Goal: Information Seeking & Learning: Learn about a topic

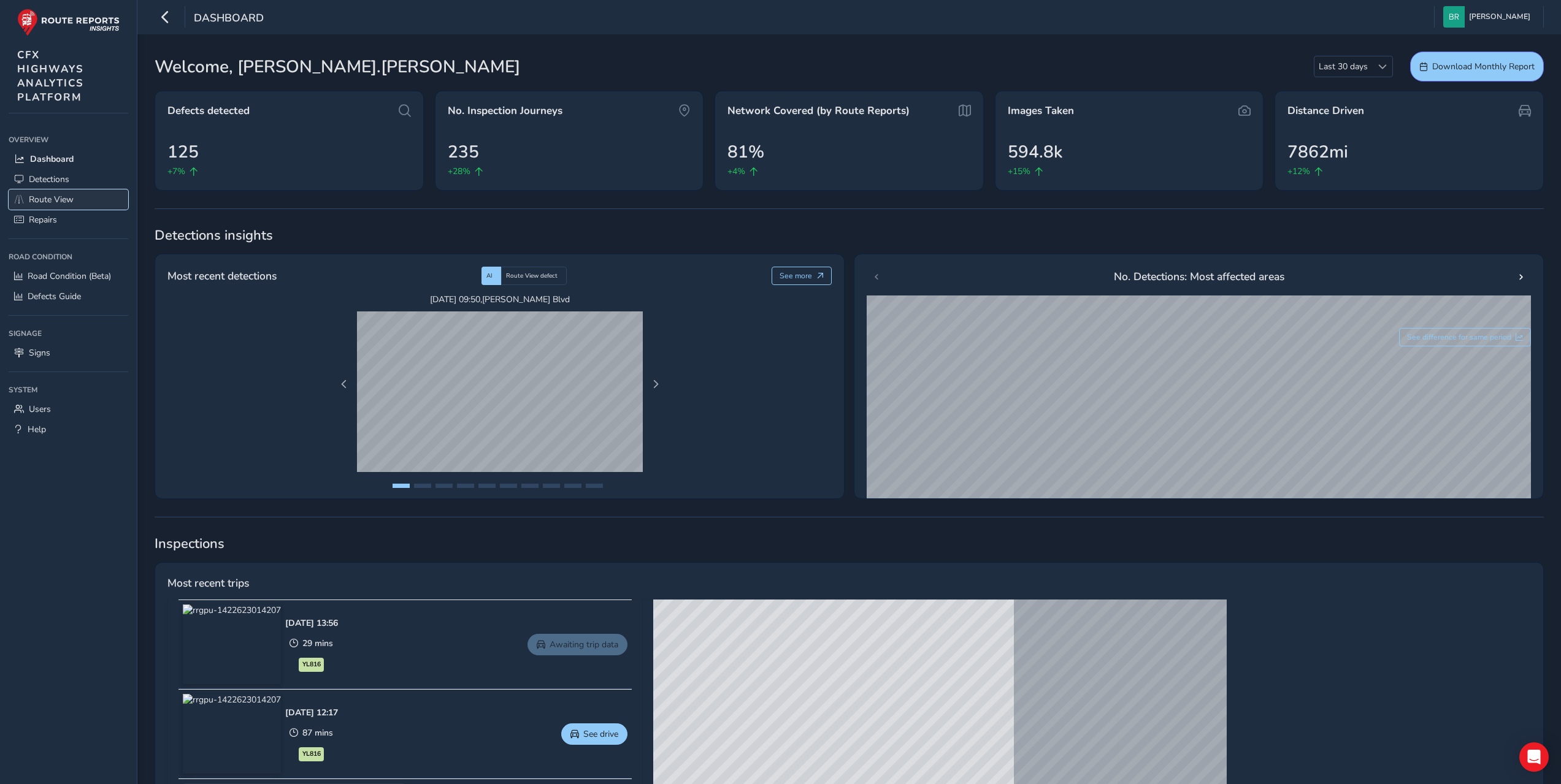
click at [68, 200] on span "Route View" at bounding box center [51, 200] width 45 height 11
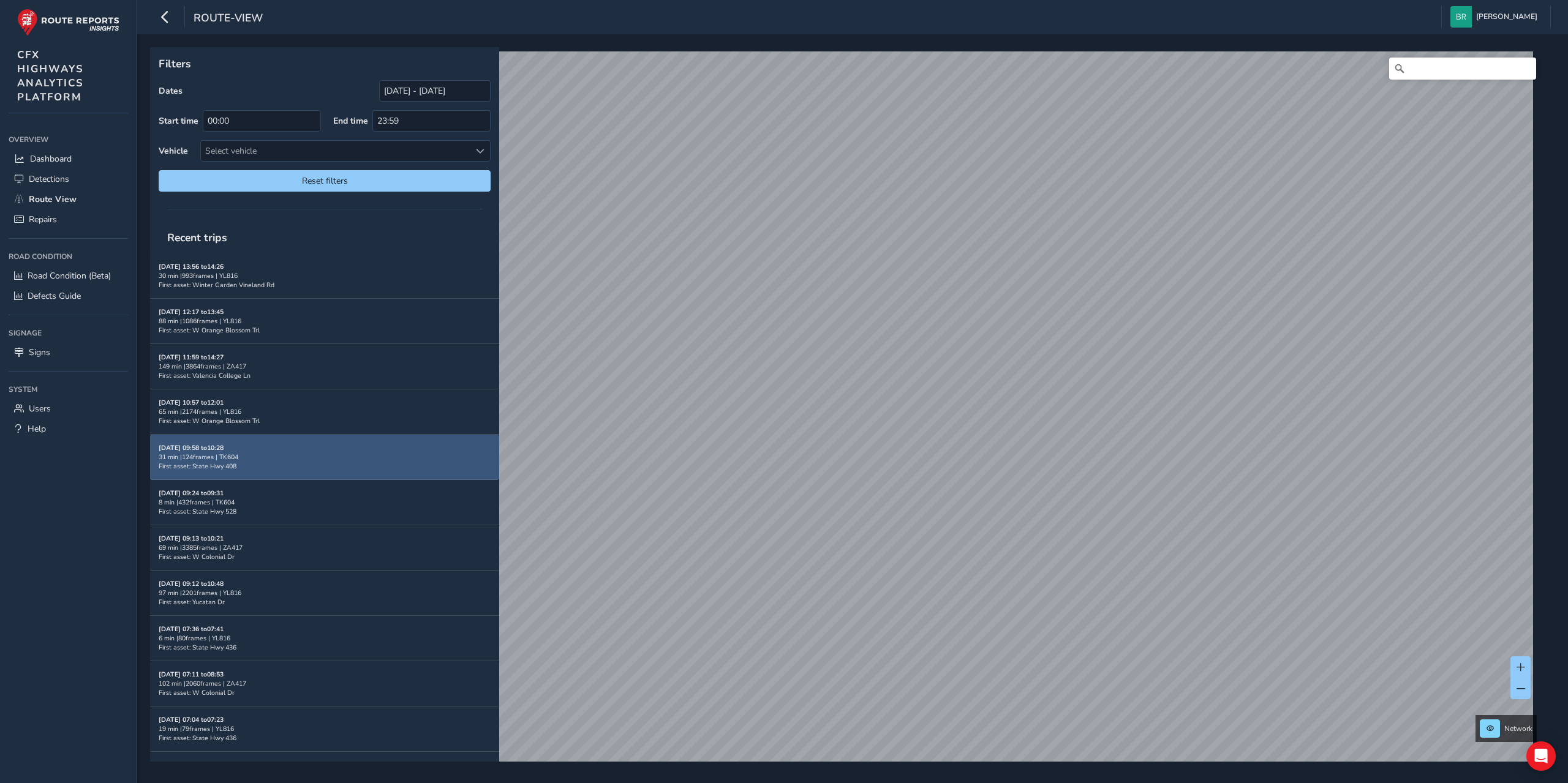
click at [320, 456] on div "31 min | 124 frames | TK604" at bounding box center [325, 457] width 332 height 9
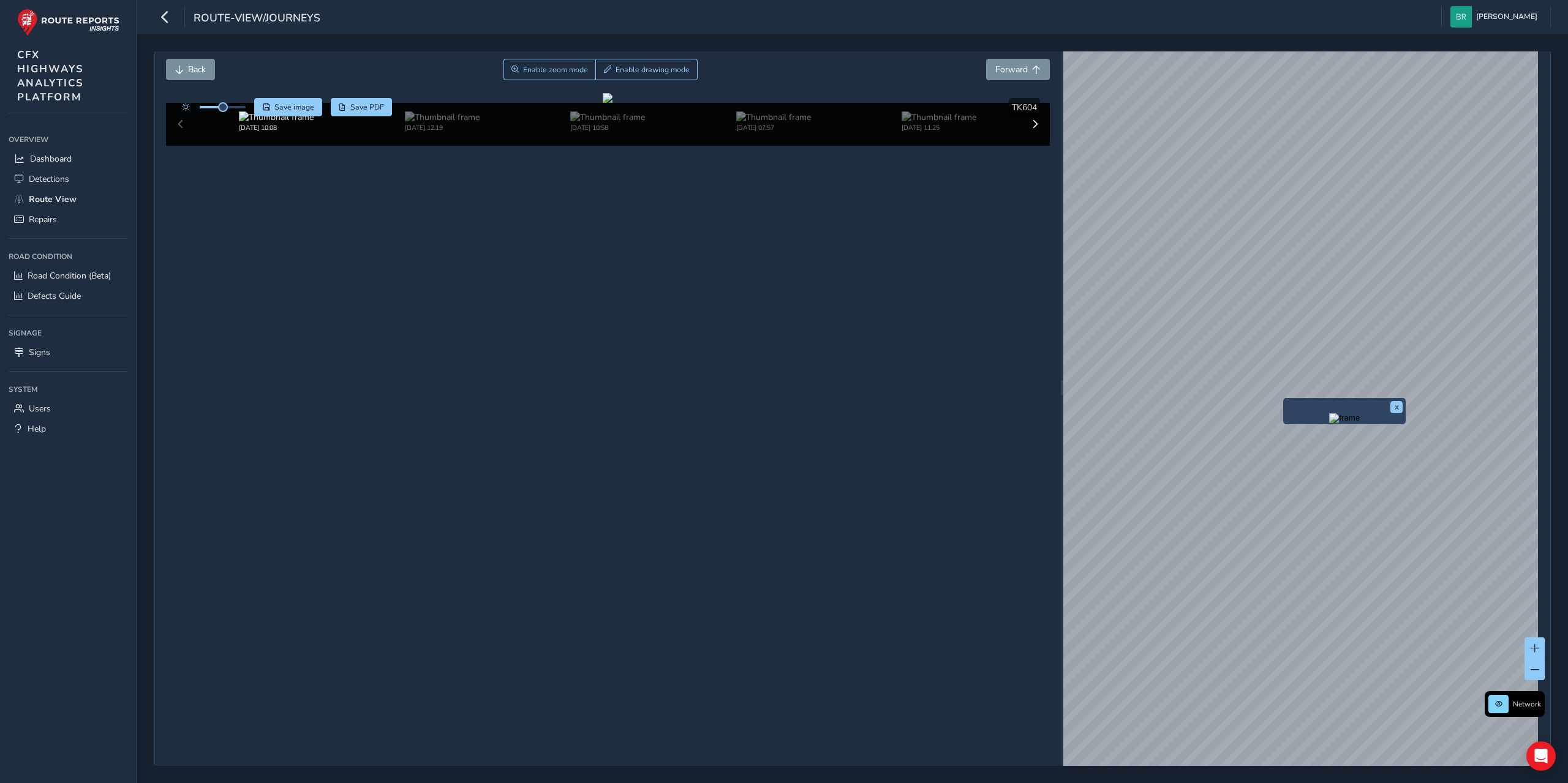
scroll to position [43, 0]
click at [172, 20] on button "button" at bounding box center [165, 17] width 21 height 21
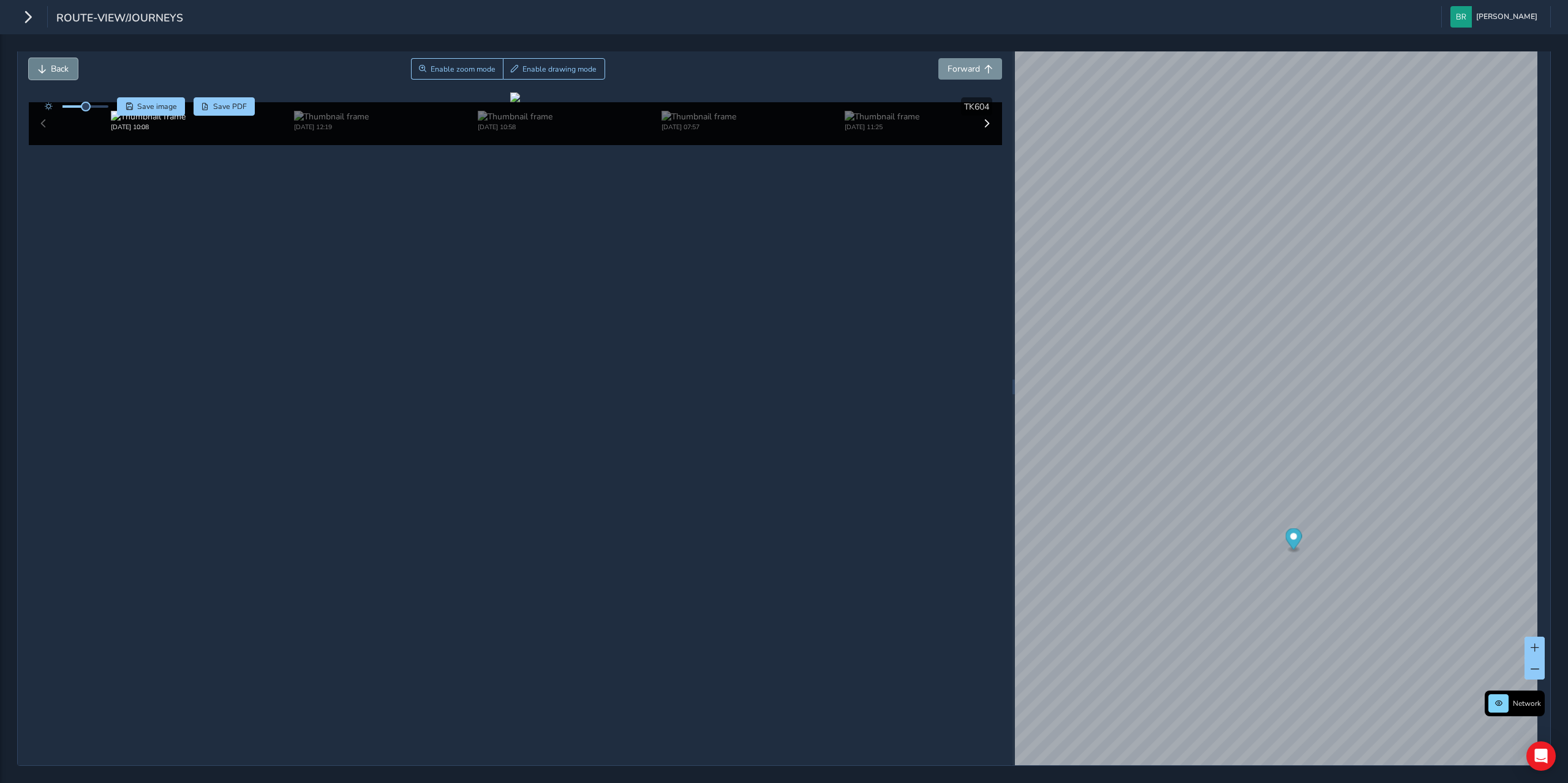
click at [60, 72] on span "Back" at bounding box center [59, 69] width 18 height 11
click at [28, 20] on icon "button" at bounding box center [28, 17] width 13 height 21
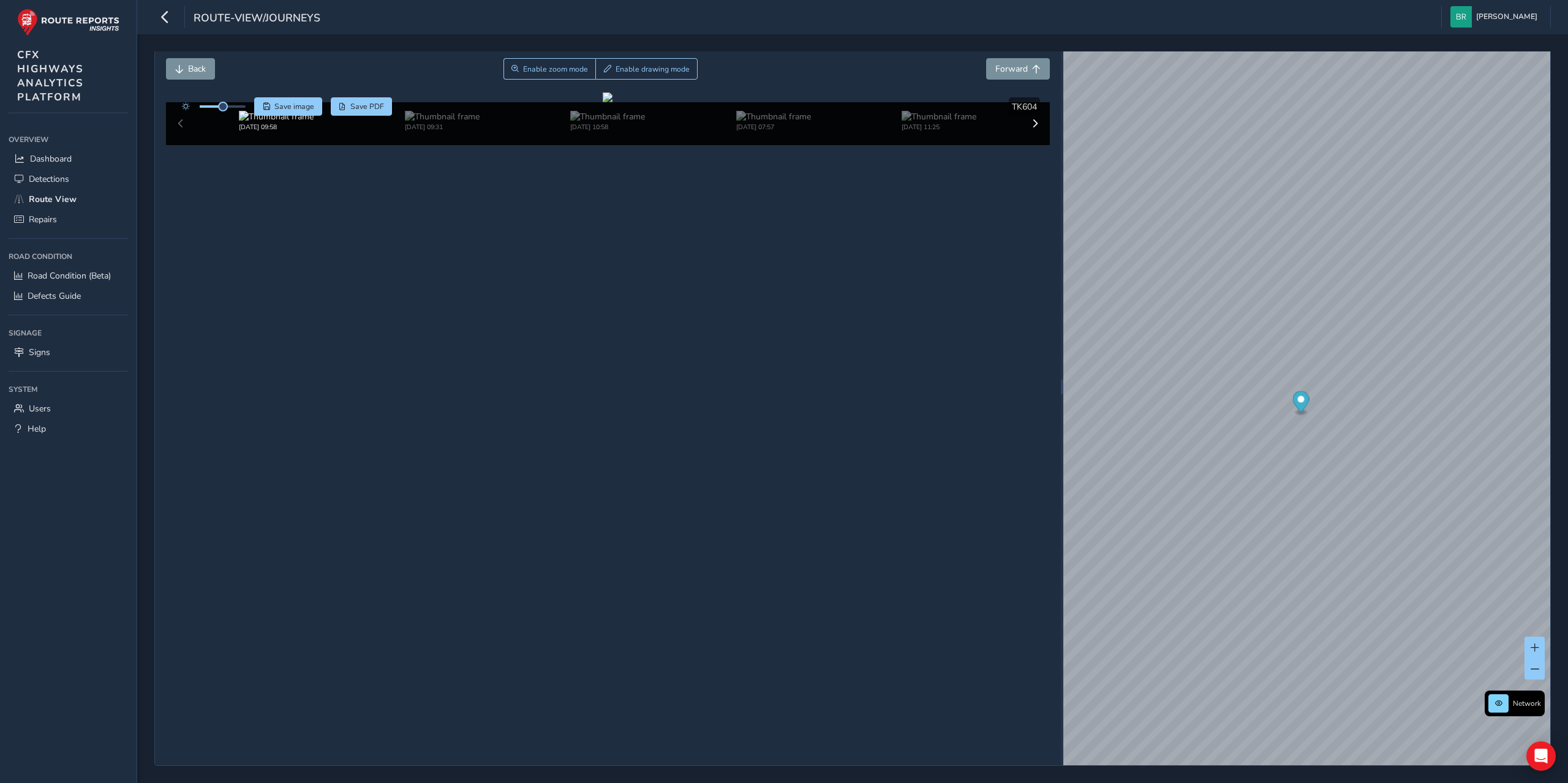
click at [842, 56] on div "Close journey" at bounding box center [608, 39] width 884 height 39
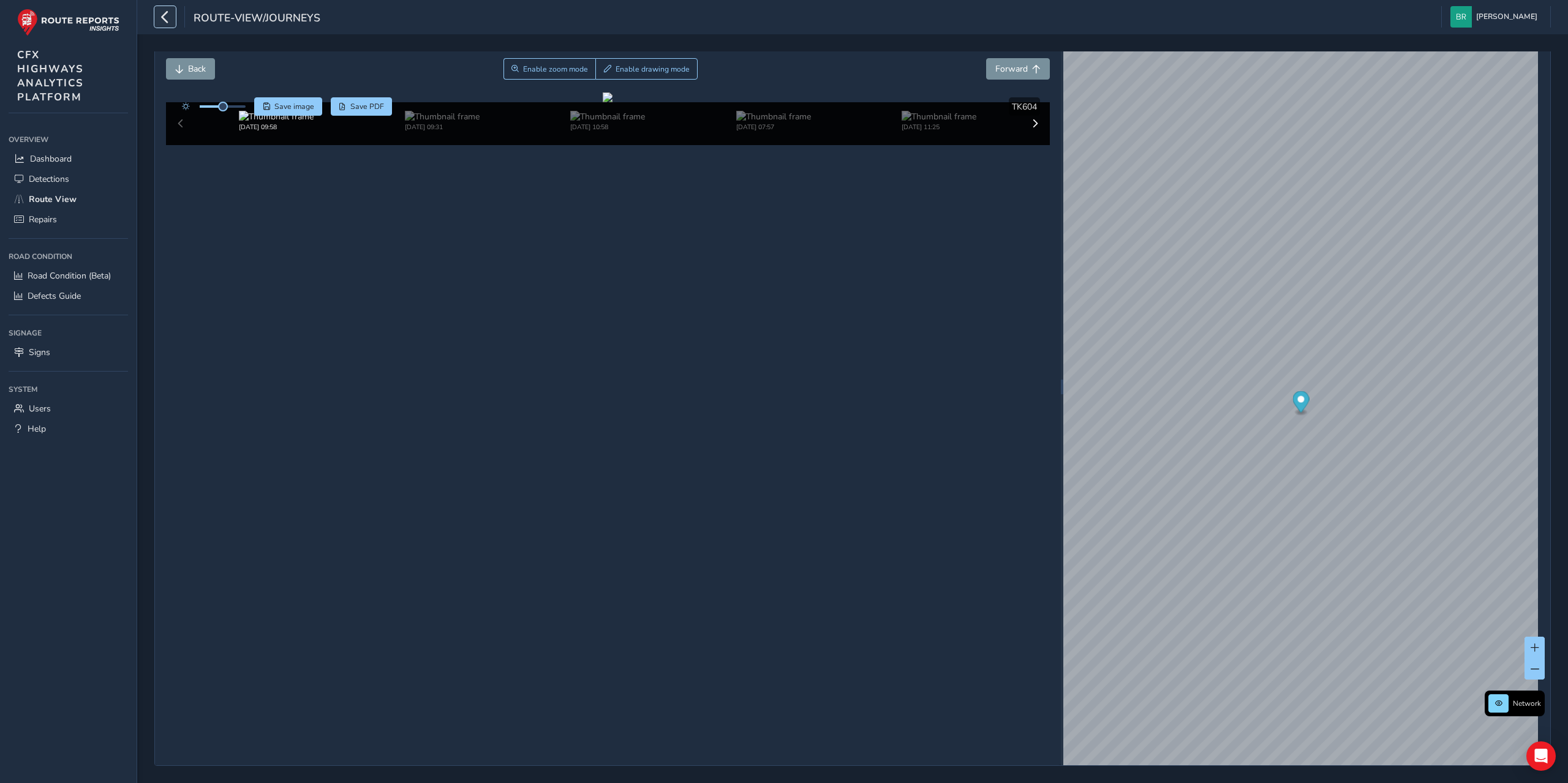
click at [167, 17] on icon "button" at bounding box center [165, 17] width 13 height 21
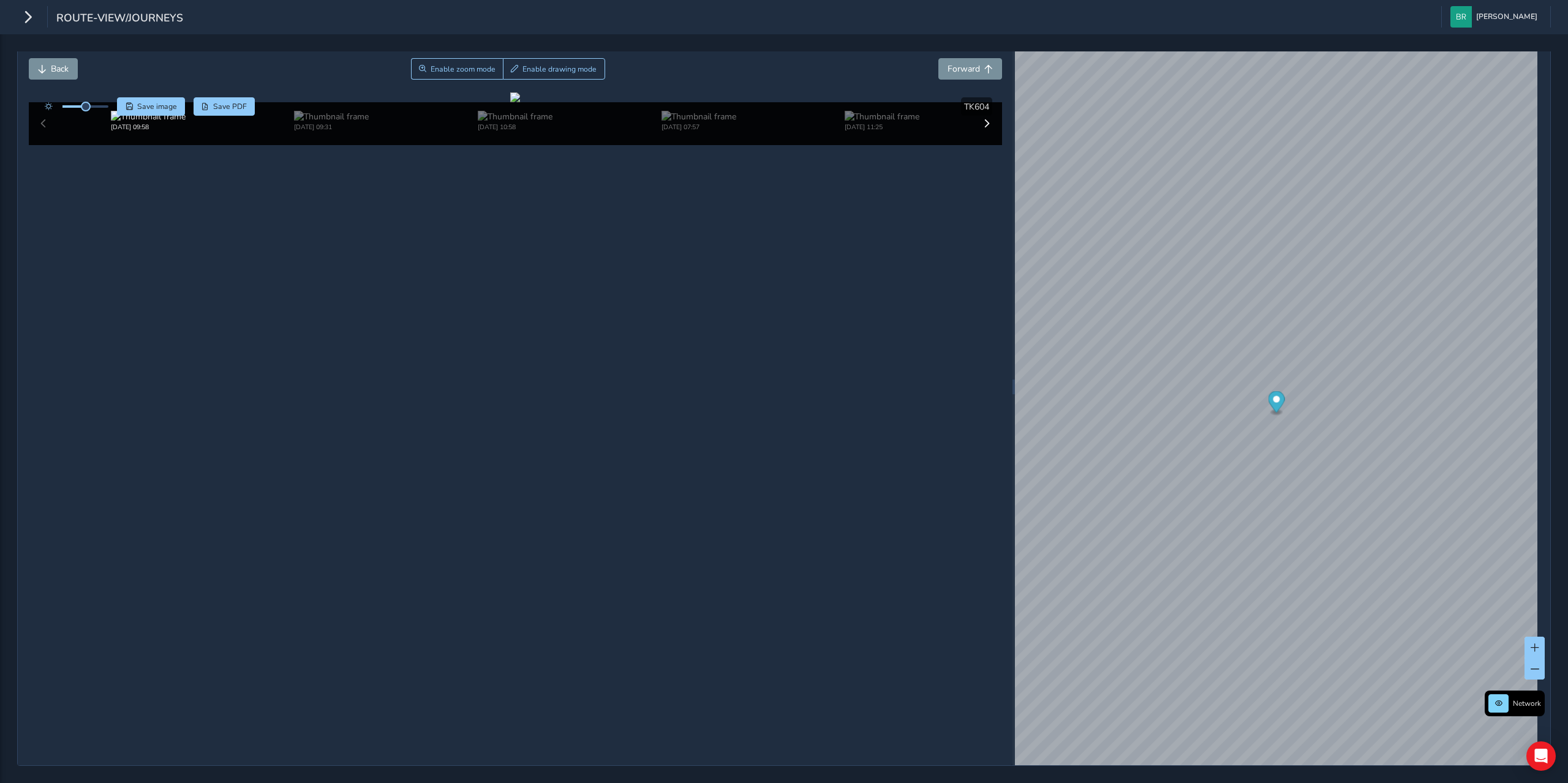
click at [117, 16] on span "route-view/journeys" at bounding box center [120, 19] width 127 height 17
drag, startPoint x: 37, startPoint y: 17, endPoint x: 21, endPoint y: 21, distance: 16.5
click at [26, 21] on button "button" at bounding box center [28, 17] width 21 height 21
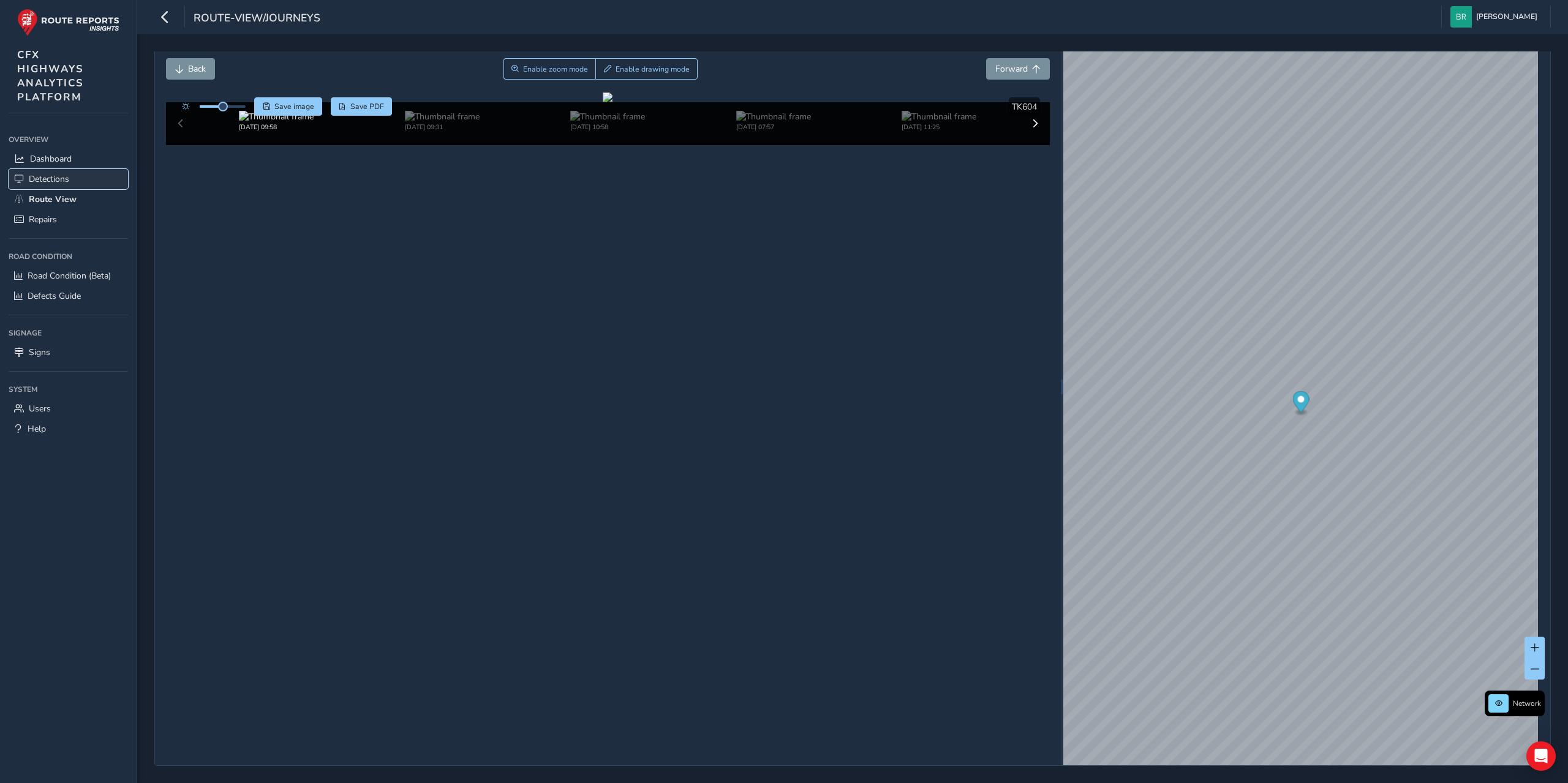
click at [55, 176] on span "Detections" at bounding box center [48, 179] width 41 height 11
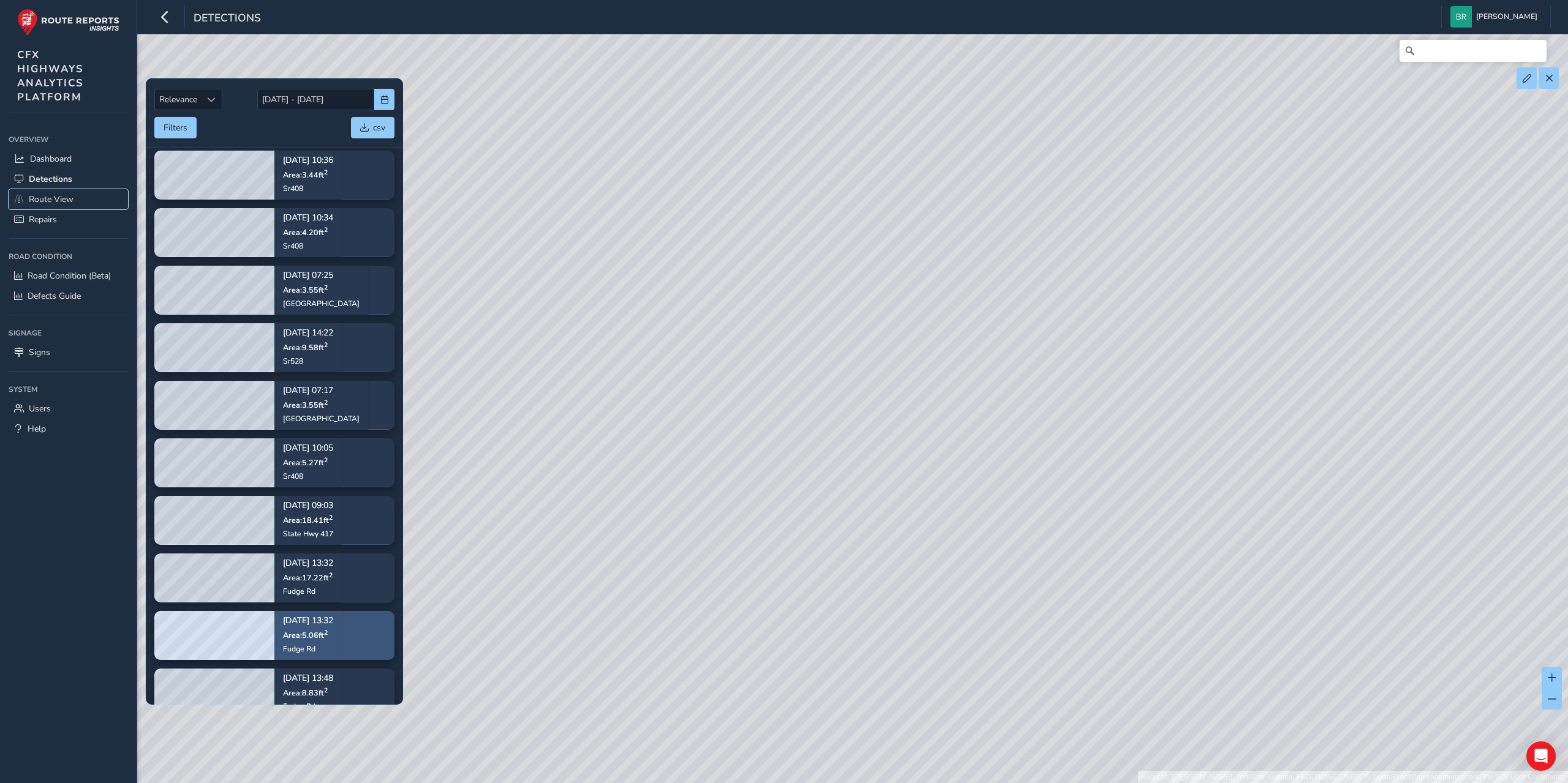
scroll to position [490, 0]
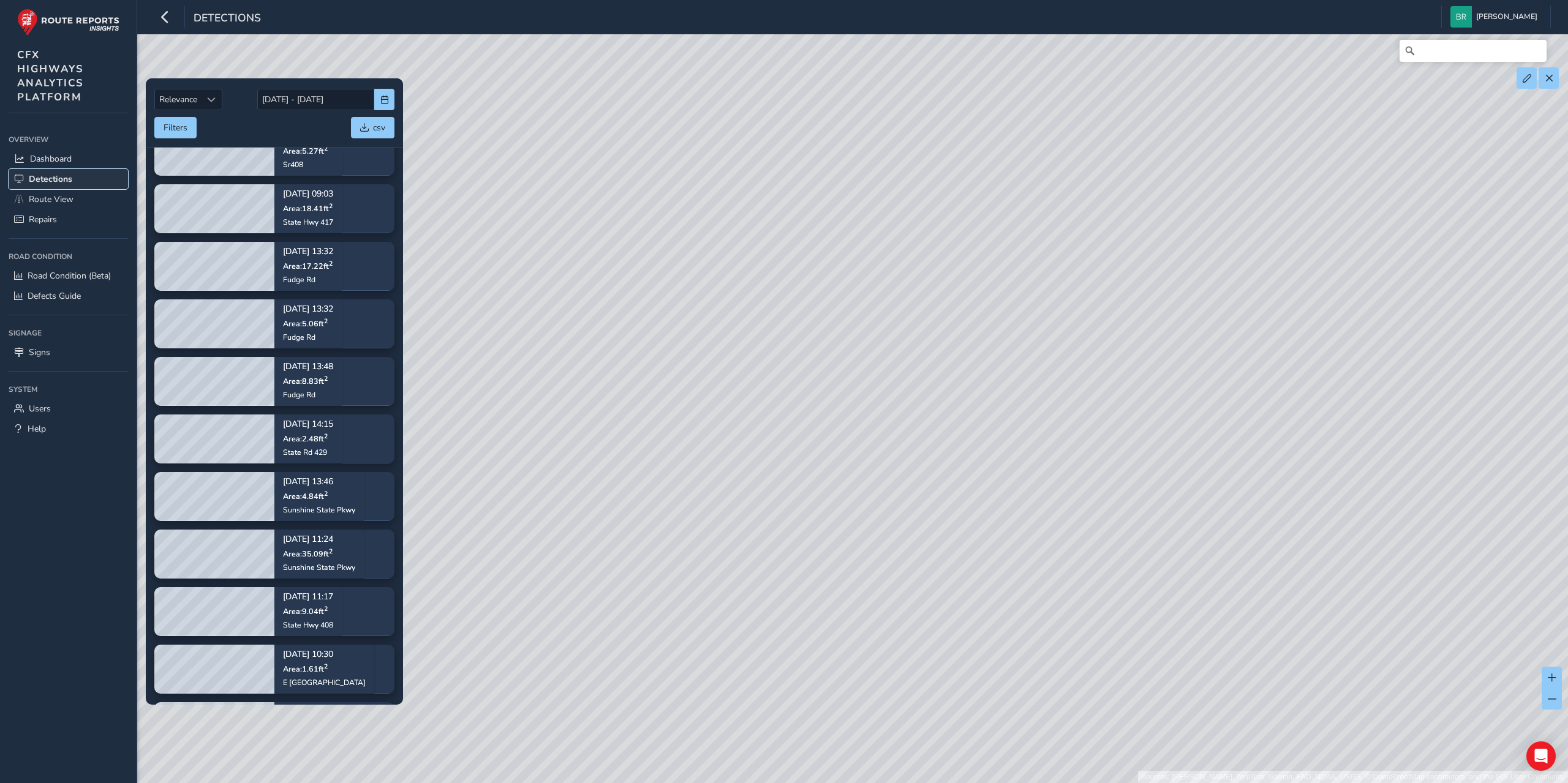
click at [95, 181] on link "Detections" at bounding box center [68, 179] width 120 height 20
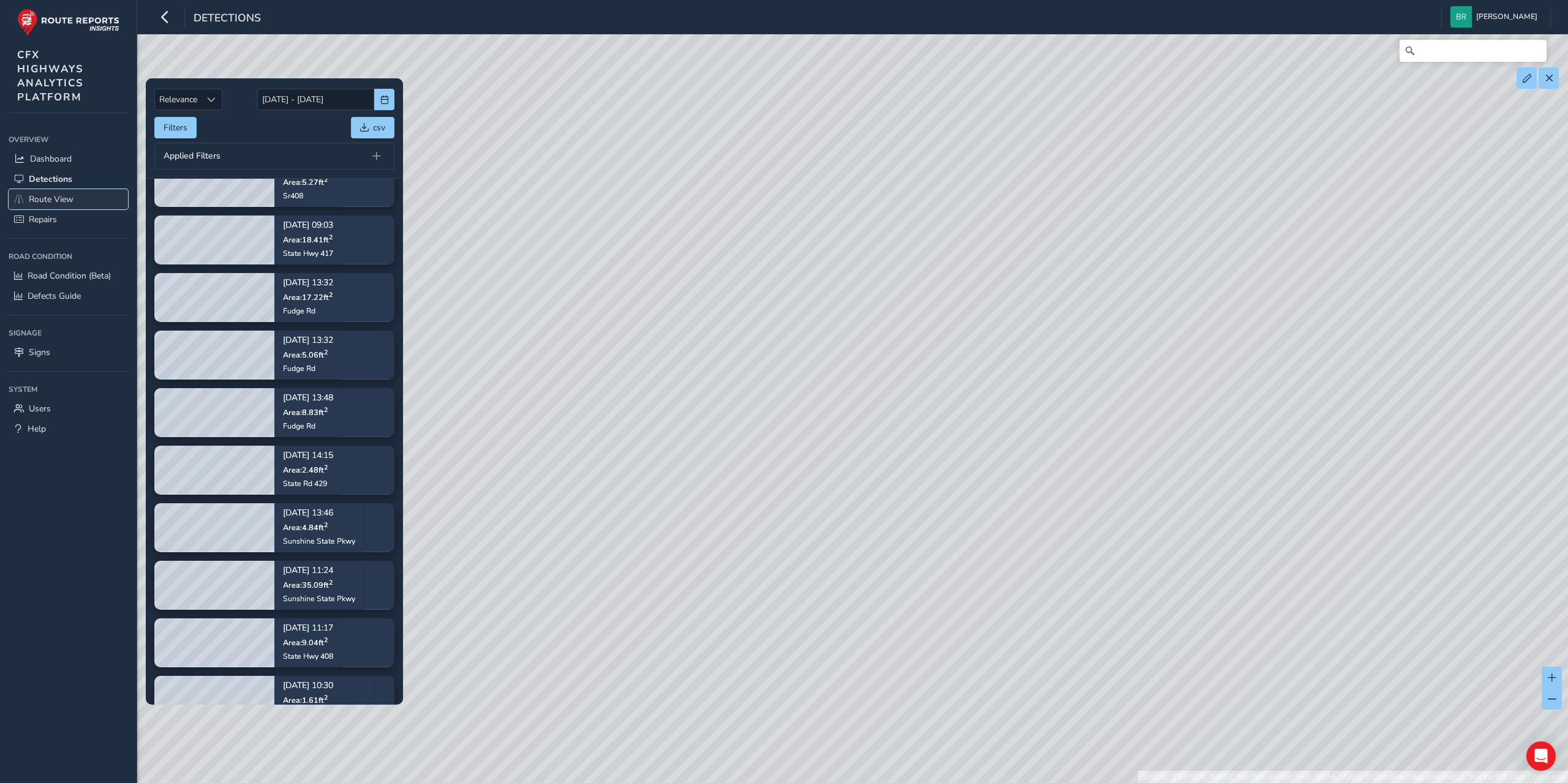
click at [85, 200] on link "Route View" at bounding box center [68, 199] width 120 height 20
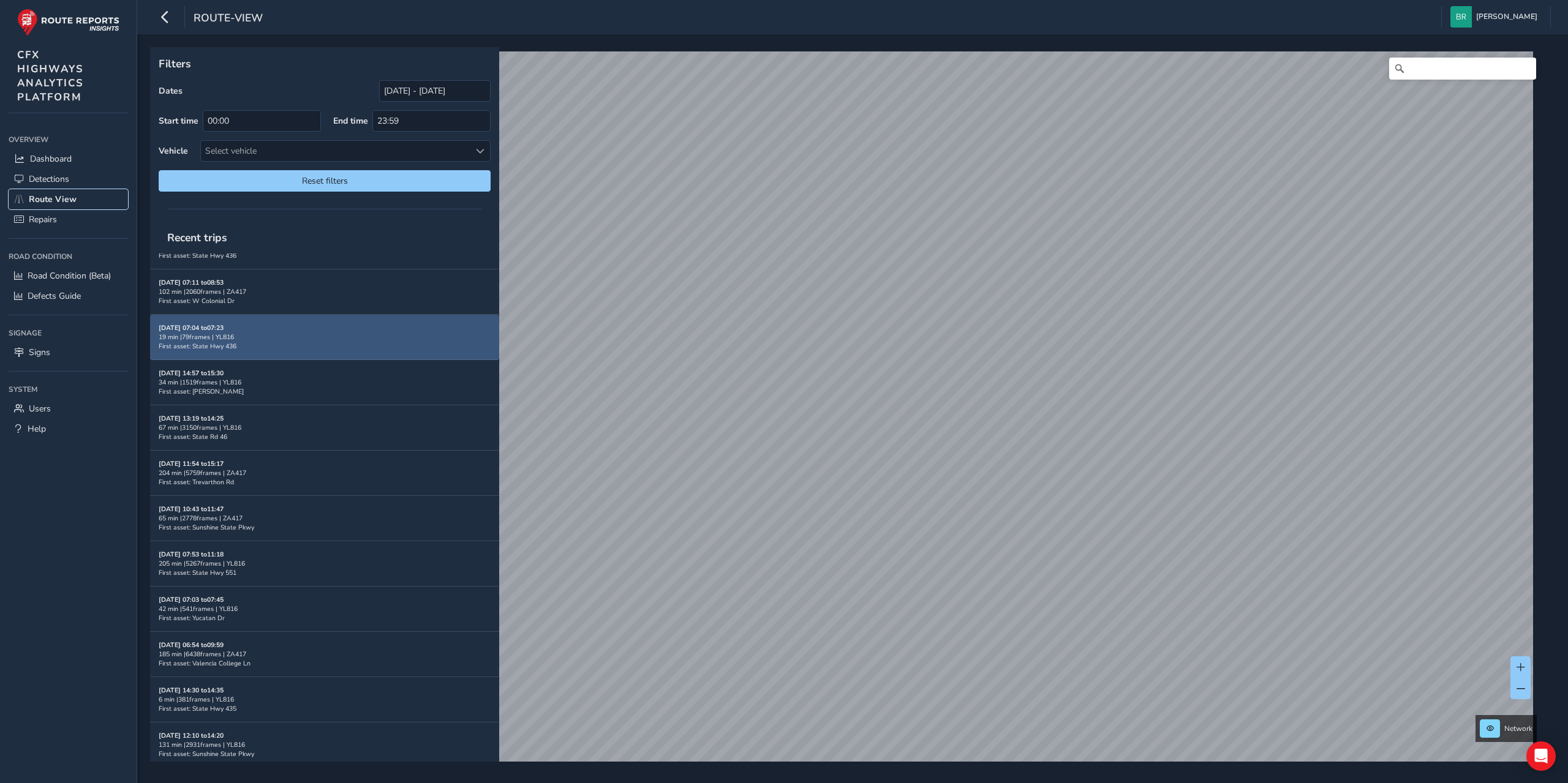
scroll to position [579, 0]
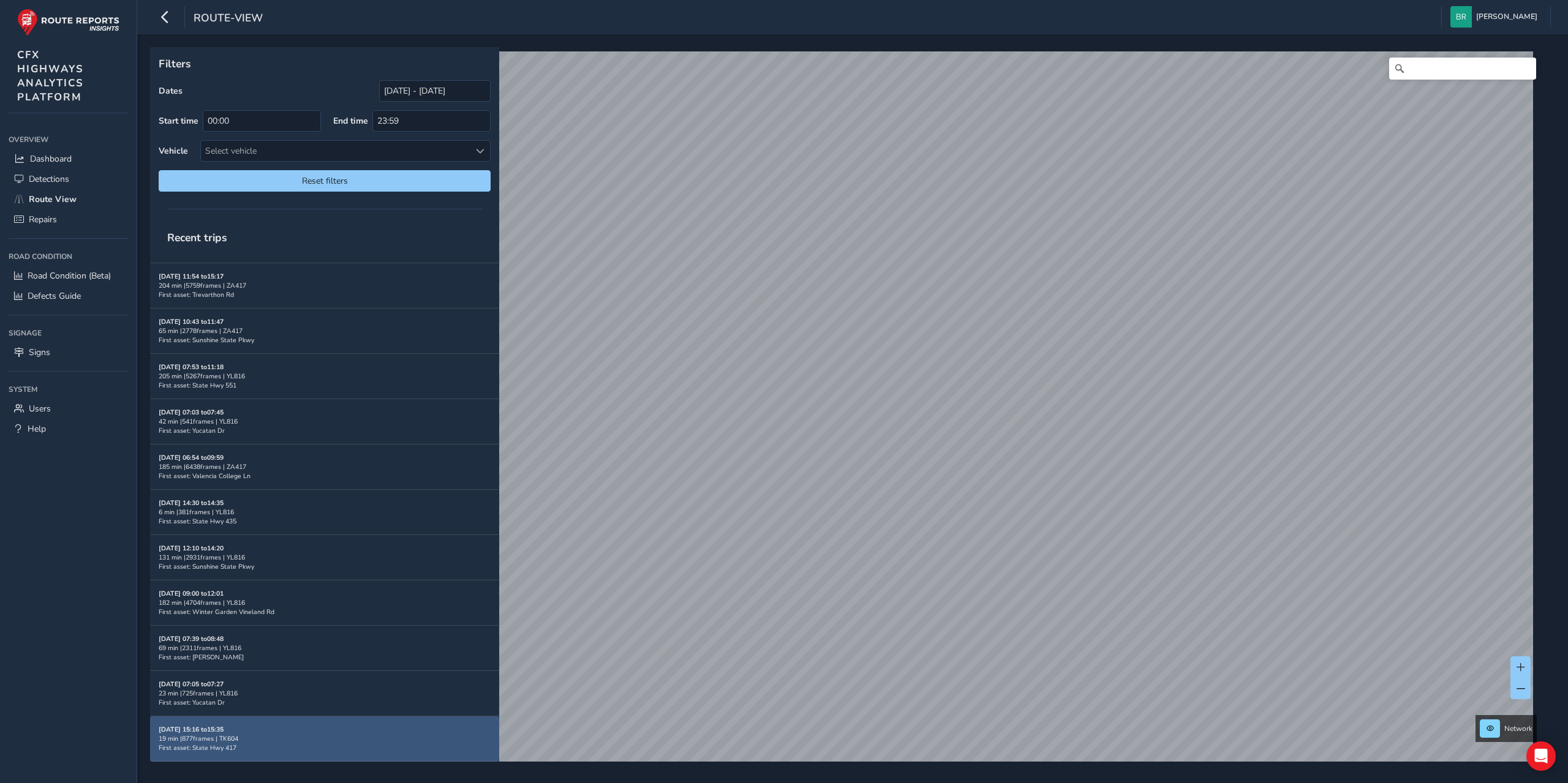
click at [292, 739] on div "19 min | 877 frames | TK604" at bounding box center [325, 738] width 332 height 9
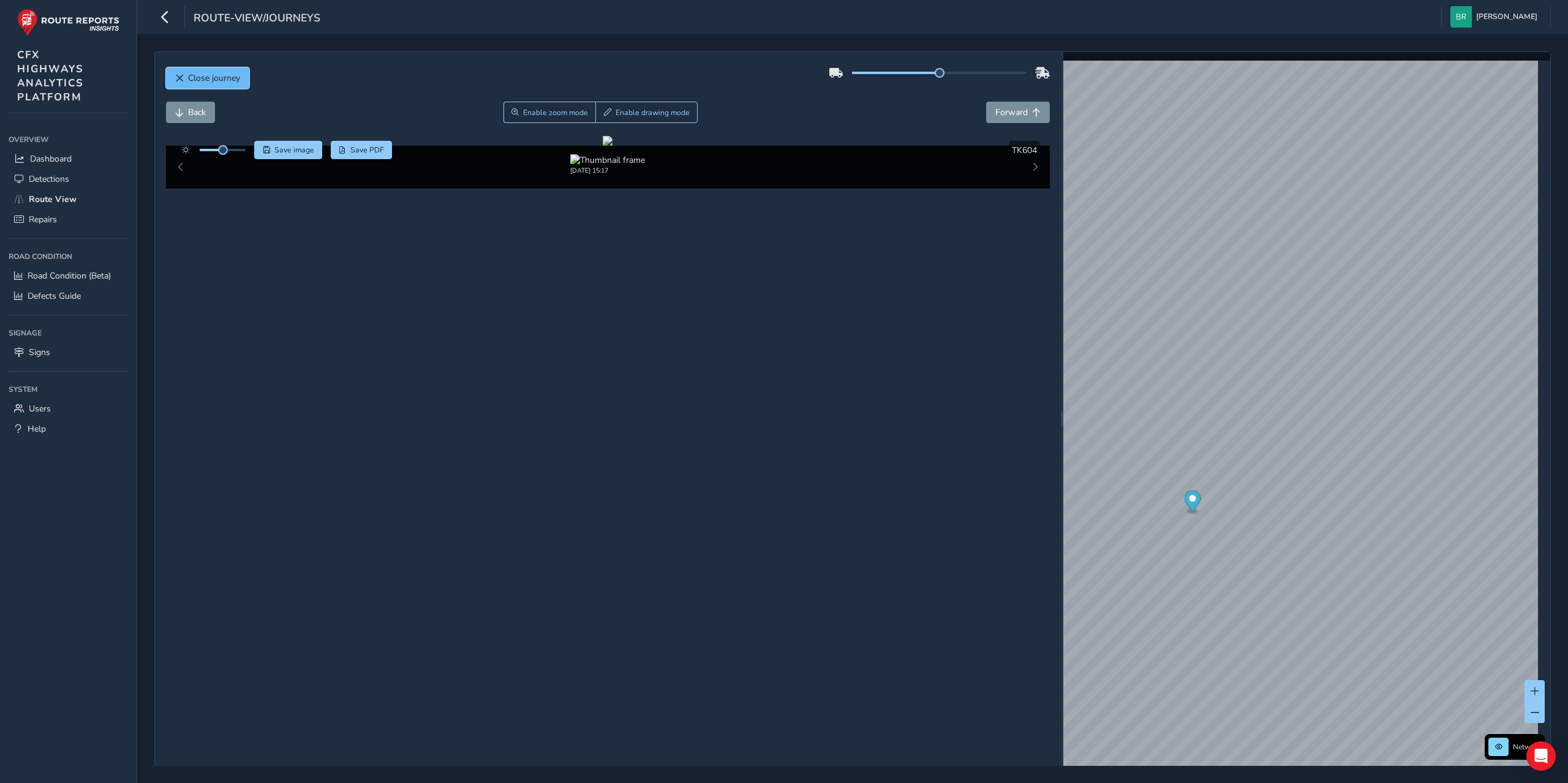
click at [220, 73] on span "Close journey" at bounding box center [214, 78] width 52 height 11
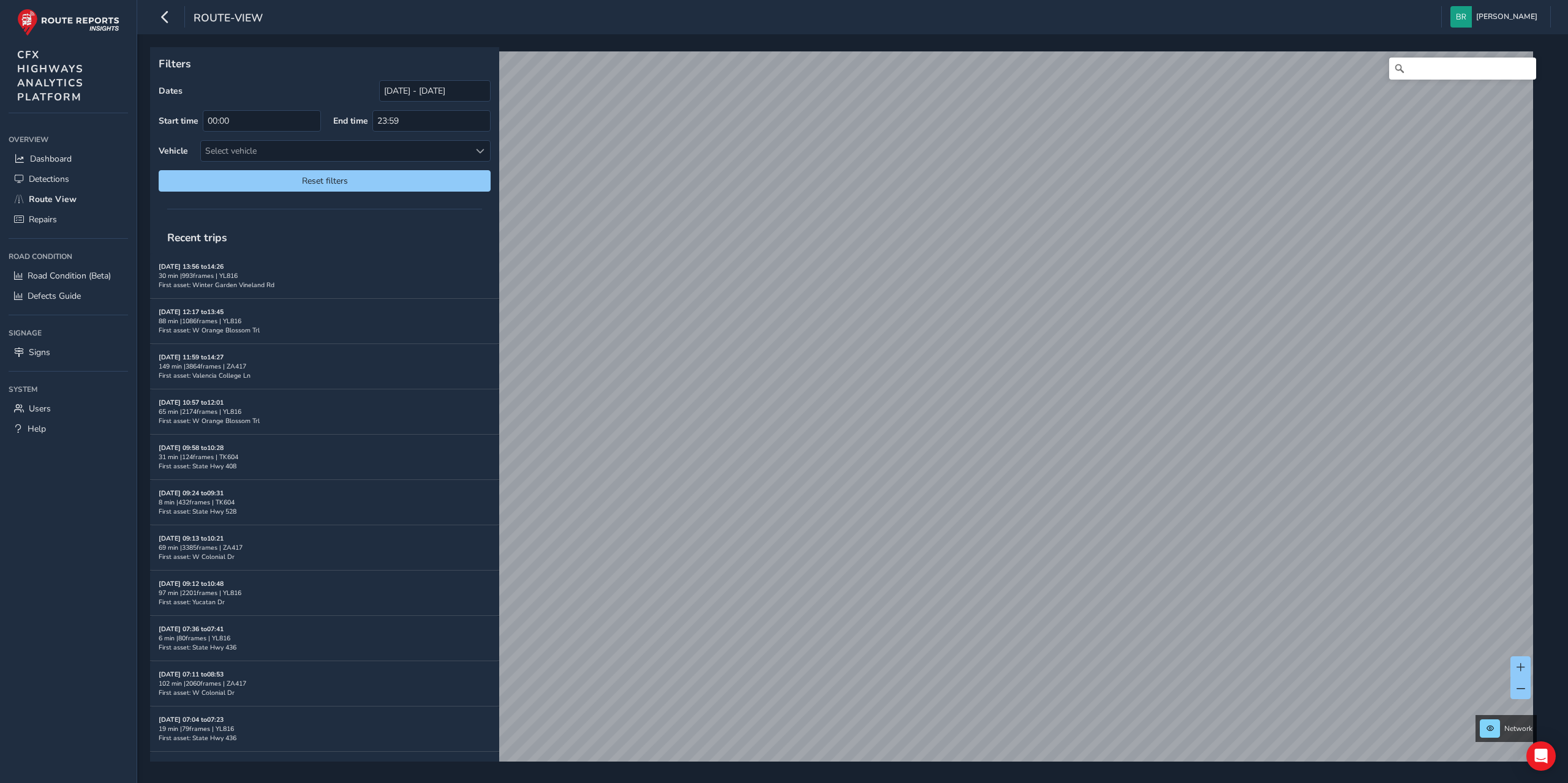
scroll to position [579, 0]
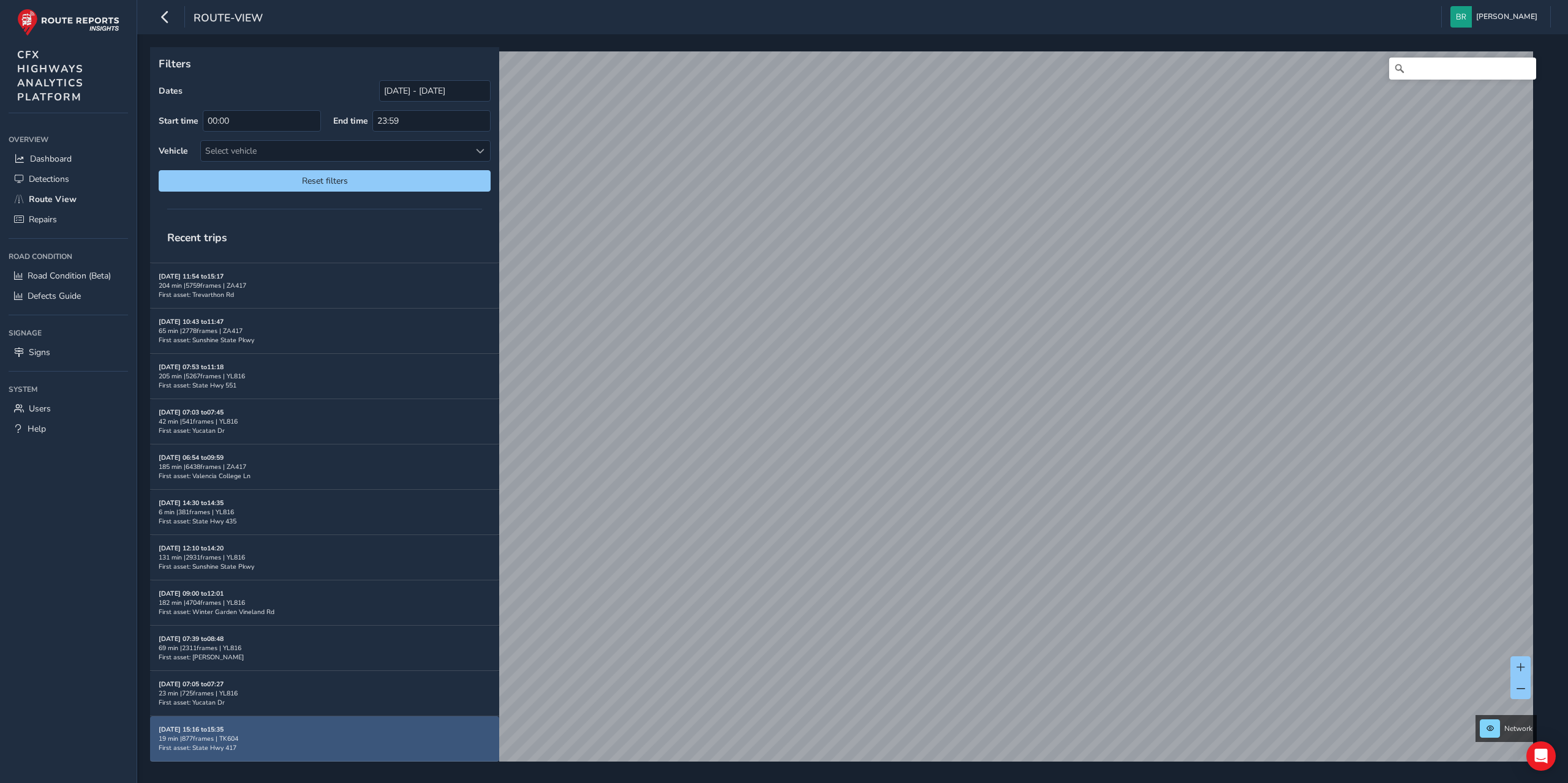
click at [317, 729] on div "[DATE] 15:16 to 15:35 19 min | 877 frames | TK604 First asset: State Hwy 417" at bounding box center [325, 738] width 332 height 28
